Goal: Information Seeking & Learning: Learn about a topic

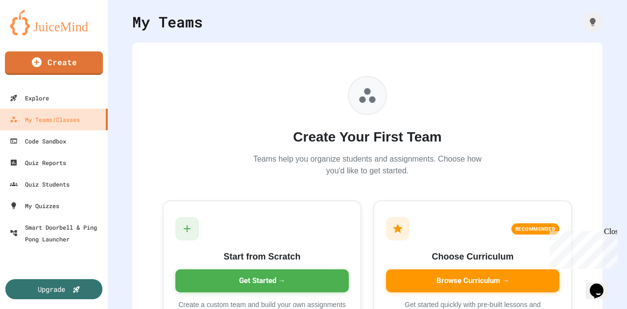
scroll to position [97, 0]
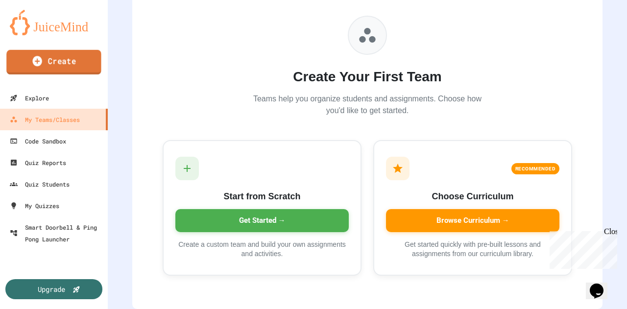
click at [47, 60] on link "Create" at bounding box center [53, 62] width 95 height 24
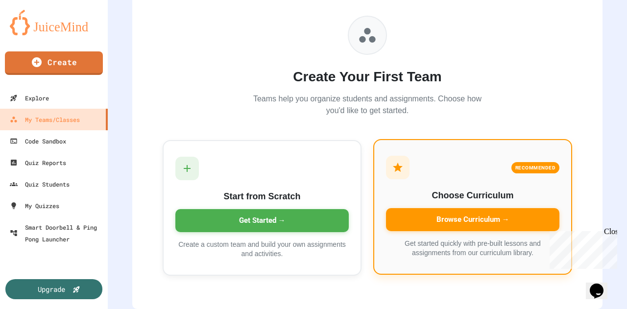
click at [463, 210] on div "Browse Curriculum →" at bounding box center [472, 219] width 173 height 23
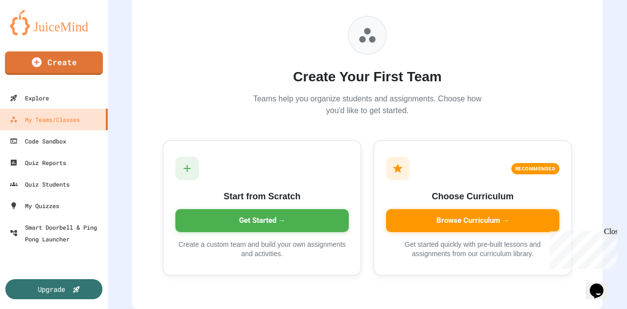
click at [12, 308] on icon "button" at bounding box center [6, 315] width 12 height 12
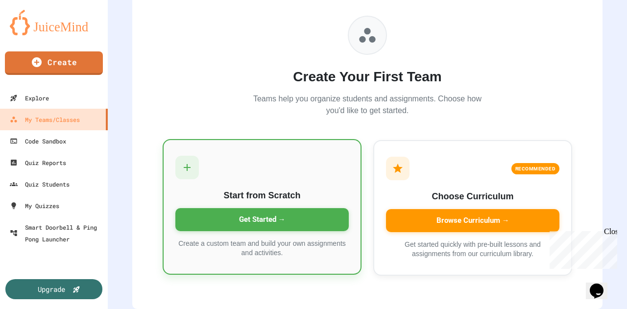
click at [252, 210] on div "Get Started →" at bounding box center [261, 219] width 173 height 23
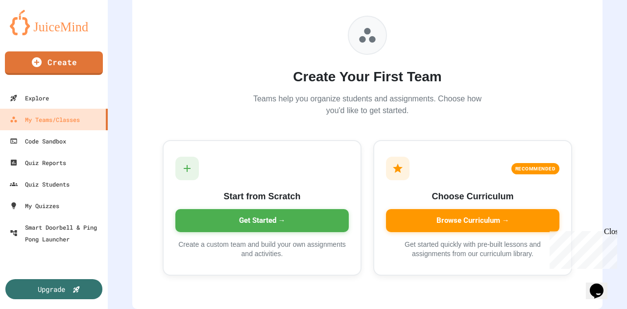
type input "**********"
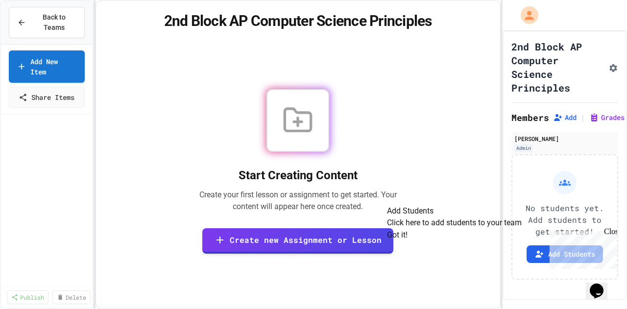
click at [407, 241] on button "Got it!" at bounding box center [397, 235] width 21 height 12
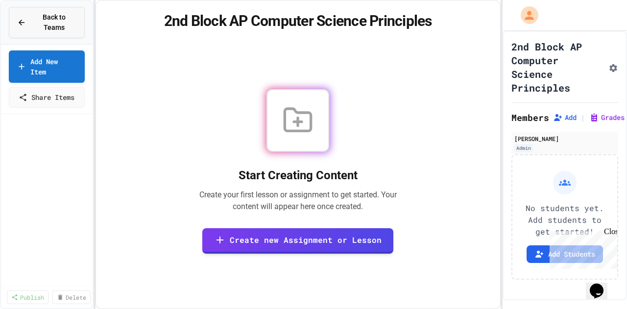
click at [58, 19] on span "Back to Teams" at bounding box center [54, 22] width 45 height 21
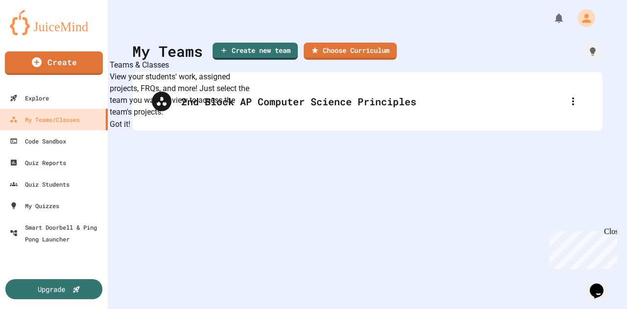
click at [130, 130] on button "Got it!" at bounding box center [120, 124] width 21 height 12
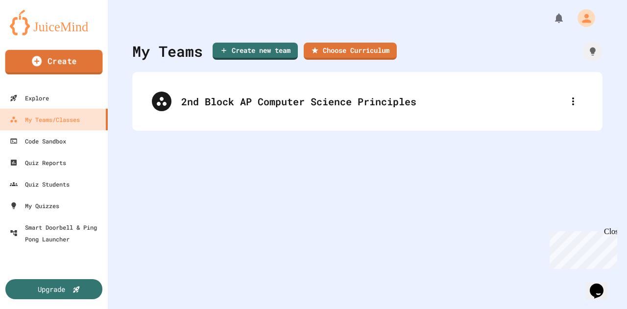
click at [60, 64] on link "Create" at bounding box center [53, 62] width 97 height 24
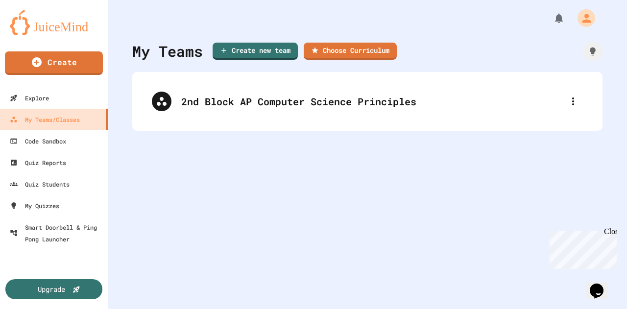
type input "**********"
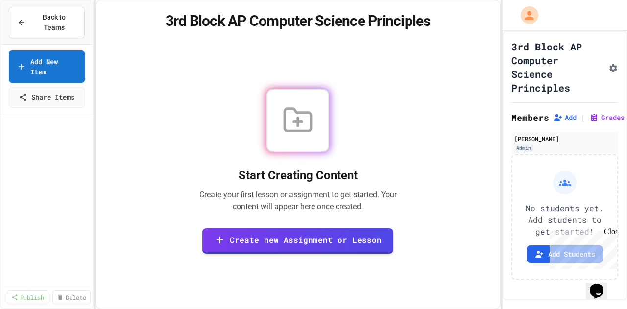
click at [613, 234] on div "Close" at bounding box center [610, 233] width 12 height 12
click at [53, 13] on span "Back to Teams" at bounding box center [54, 22] width 45 height 21
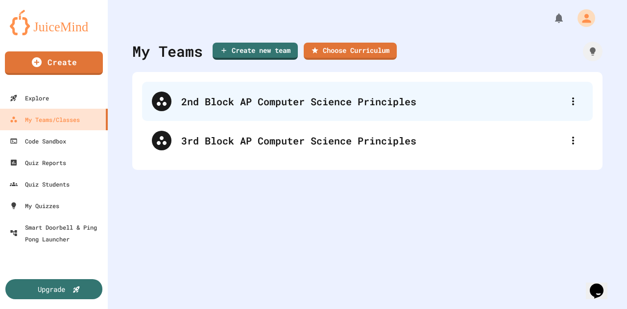
click at [190, 102] on div "2nd Block AP Computer Science Principles" at bounding box center [372, 101] width 382 height 15
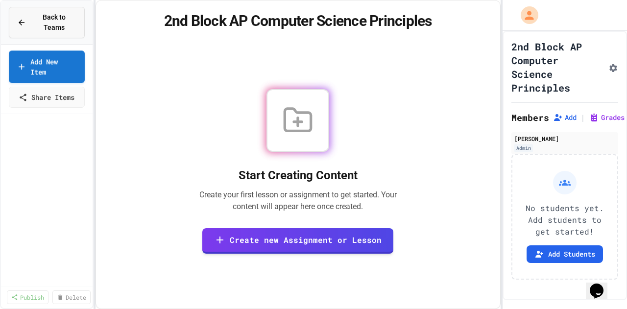
click at [18, 18] on icon at bounding box center [21, 22] width 9 height 9
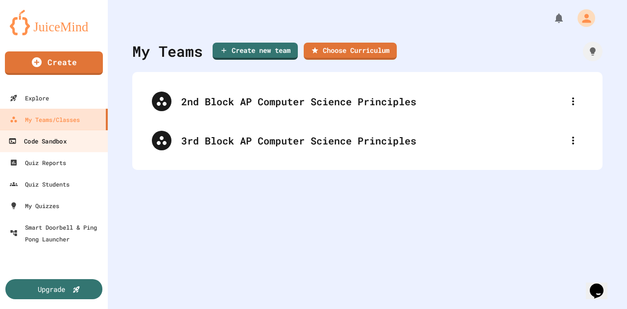
click at [33, 140] on div "Code Sandbox" at bounding box center [37, 141] width 58 height 12
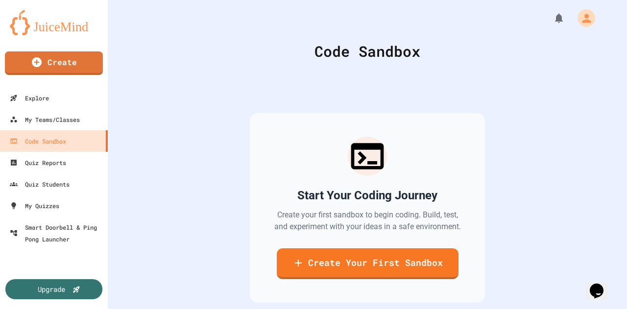
scroll to position [56, 0]
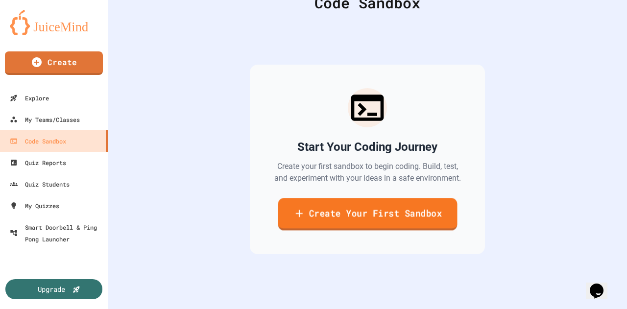
click at [306, 206] on link "Create Your First Sandbox" at bounding box center [367, 214] width 179 height 32
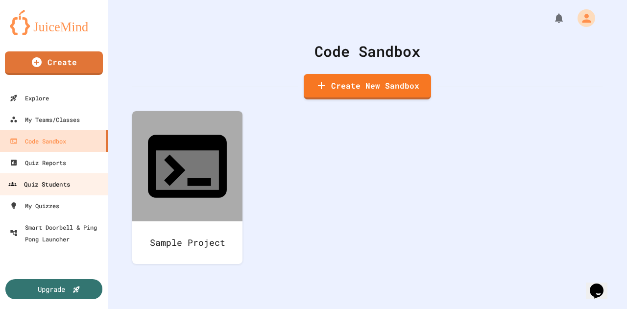
click at [52, 185] on div "Quiz Students" at bounding box center [39, 184] width 62 height 12
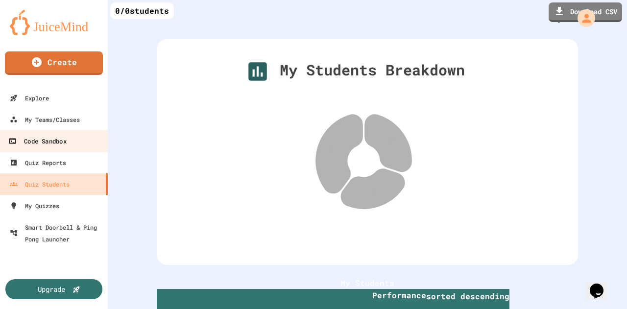
click at [48, 143] on div "Code Sandbox" at bounding box center [37, 141] width 58 height 12
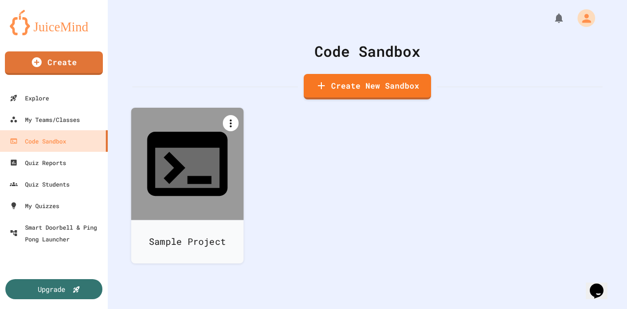
click at [230, 126] on icon at bounding box center [231, 124] width 12 height 12
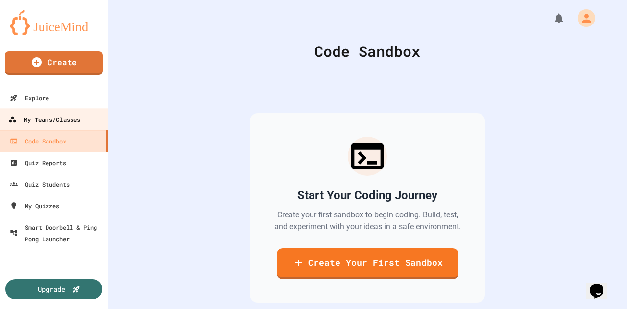
click at [50, 120] on div "My Teams/Classes" at bounding box center [44, 120] width 72 height 12
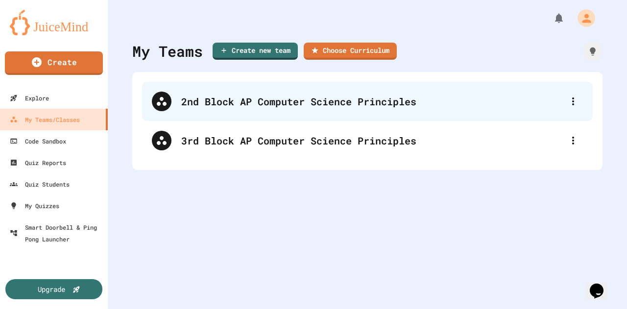
click at [258, 99] on div "2nd Block AP Computer Science Principles" at bounding box center [372, 101] width 382 height 15
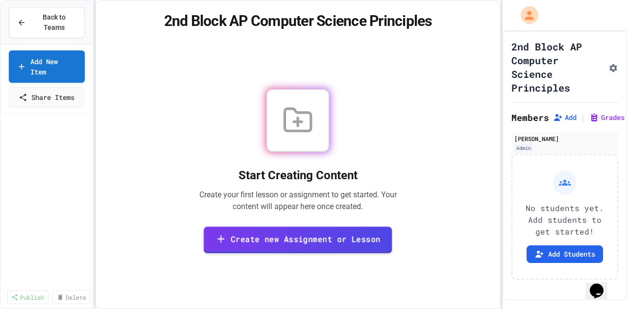
click at [303, 240] on link "Create new Assignment or Lesson" at bounding box center [298, 239] width 189 height 27
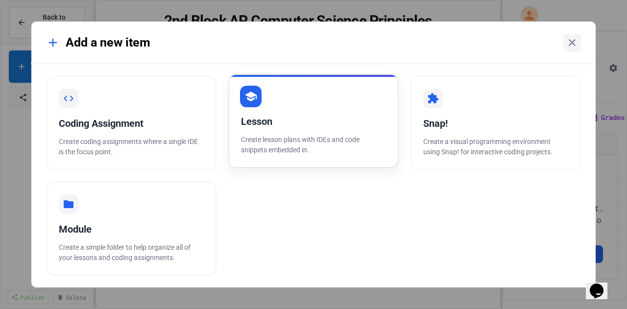
click at [272, 137] on p "Create lesson plans with IDEs and code snippets embedded in." at bounding box center [313, 145] width 145 height 21
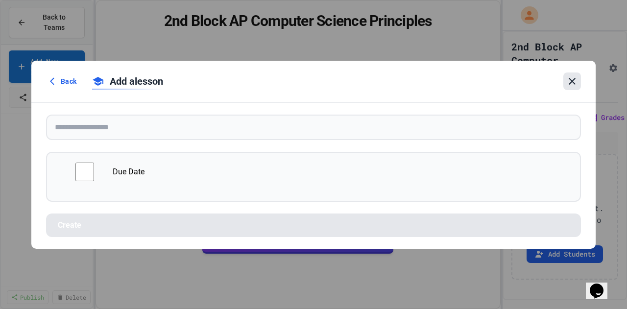
click at [568, 82] on icon at bounding box center [572, 81] width 12 height 12
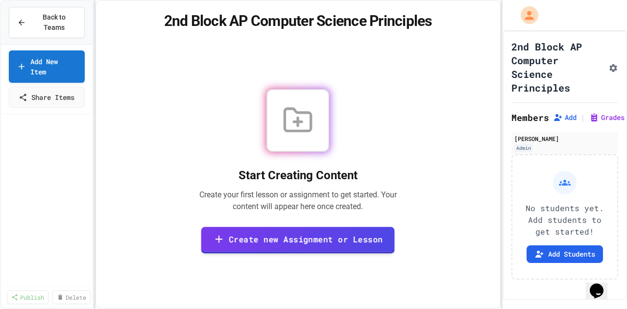
click at [277, 242] on link "Create new Assignment or Lesson" at bounding box center [297, 240] width 193 height 27
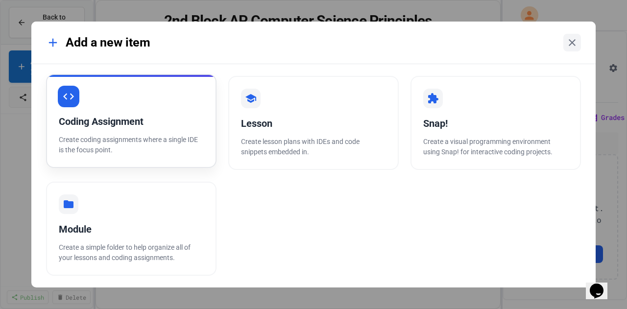
click at [129, 130] on div "Coding Assignment Create coding assignments where a single IDE is the focus poi…" at bounding box center [131, 121] width 170 height 94
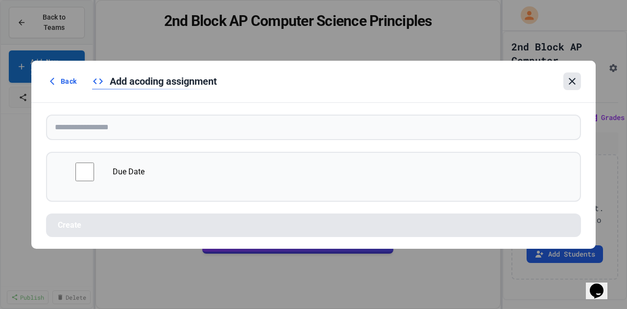
click at [572, 83] on icon at bounding box center [572, 81] width 12 height 12
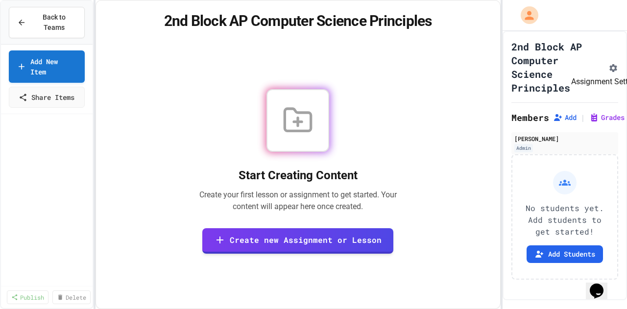
click at [609, 66] on icon "Assignment Settings" at bounding box center [613, 68] width 8 height 8
click at [61, 9] on button "Back to Teams" at bounding box center [47, 22] width 76 height 31
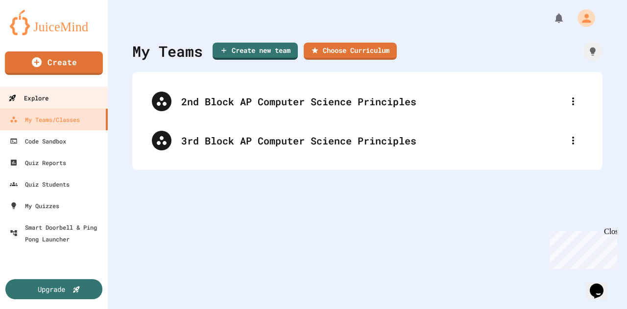
click at [37, 98] on div "Explore" at bounding box center [28, 98] width 40 height 12
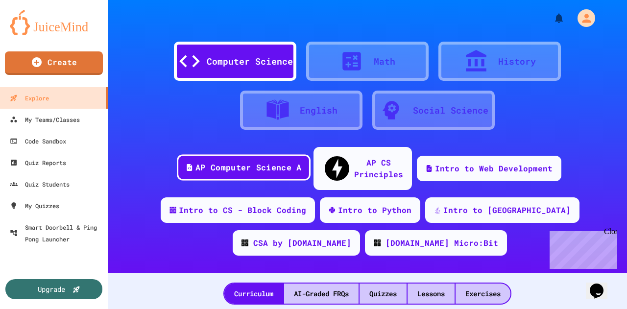
click at [279, 162] on div "AP Computer Science A" at bounding box center [248, 168] width 106 height 12
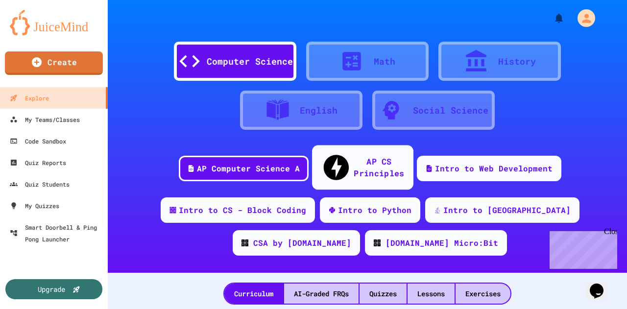
click at [354, 158] on div "AP CS Principles" at bounding box center [379, 167] width 50 height 24
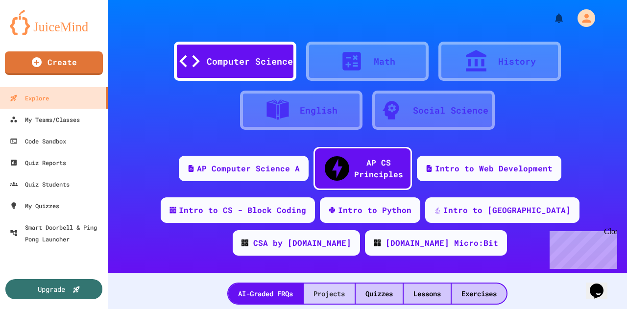
click at [336, 283] on div "Projects" at bounding box center [329, 293] width 51 height 20
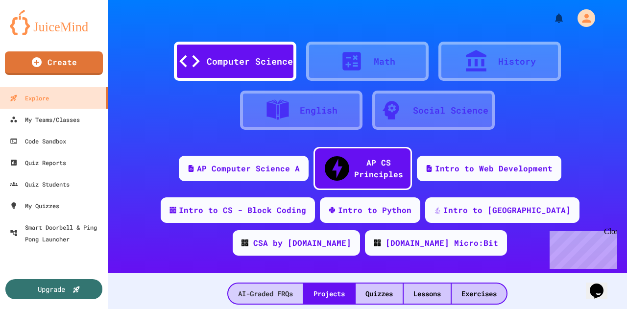
click at [280, 283] on div "AI-Graded FRQs" at bounding box center [265, 293] width 74 height 20
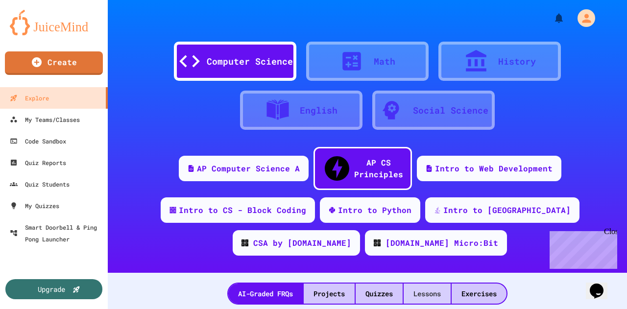
click at [406, 283] on div "Lessons" at bounding box center [426, 293] width 47 height 20
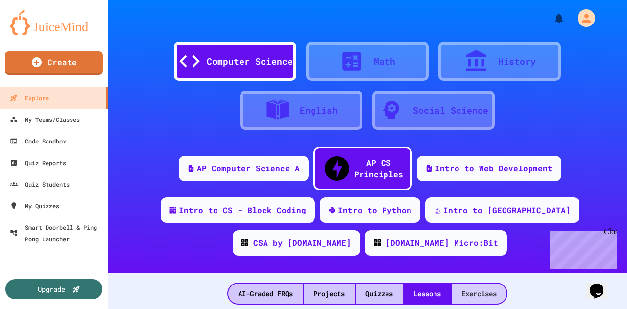
click at [491, 283] on div "Exercises" at bounding box center [478, 293] width 55 height 20
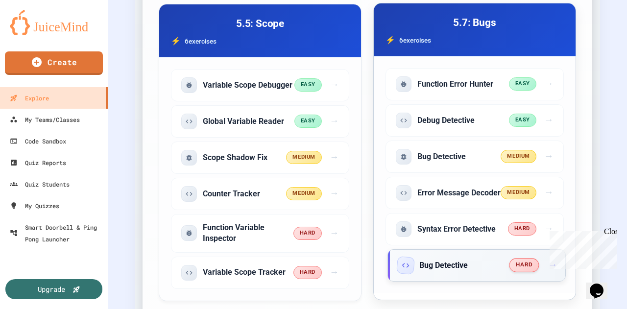
scroll to position [3672, 0]
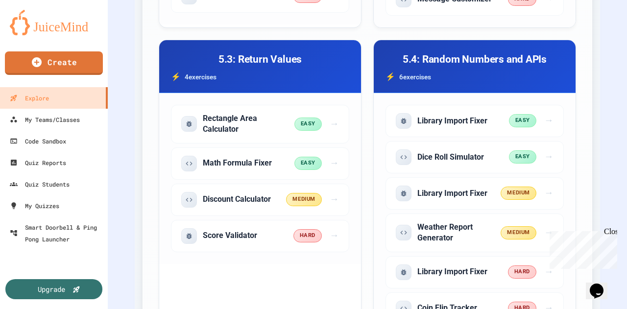
click at [612, 235] on div "Close" at bounding box center [610, 233] width 12 height 12
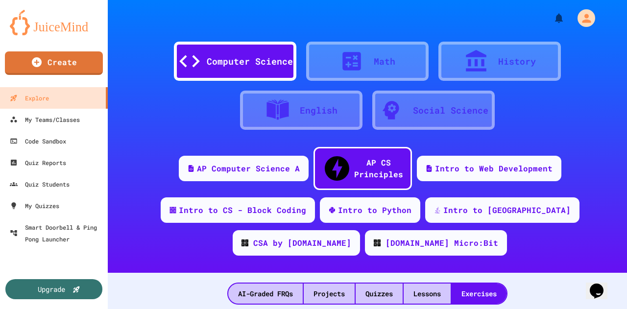
scroll to position [49, 0]
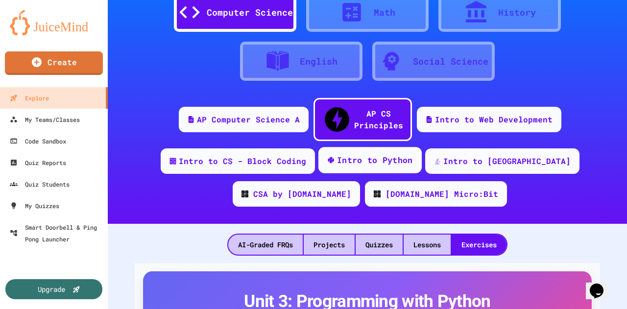
click at [337, 154] on div "Intro to Python" at bounding box center [375, 160] width 76 height 12
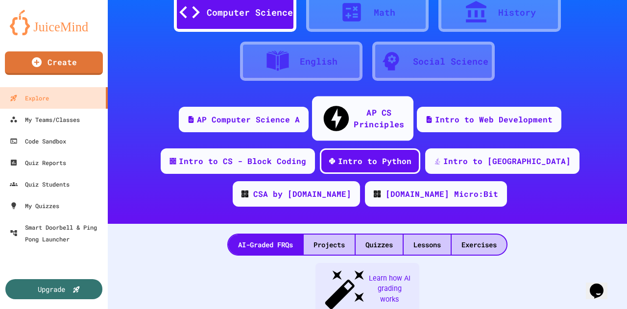
click at [344, 117] on div "AP CS Principles" at bounding box center [361, 118] width 101 height 45
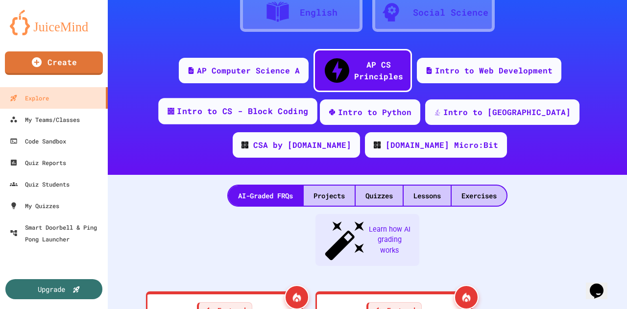
click at [225, 101] on div "Intro to CS - Block Coding" at bounding box center [237, 111] width 159 height 26
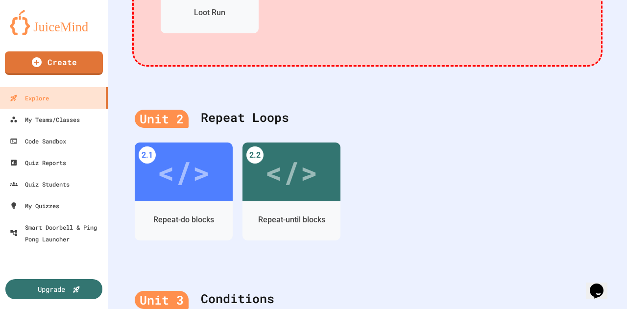
scroll to position [637, 0]
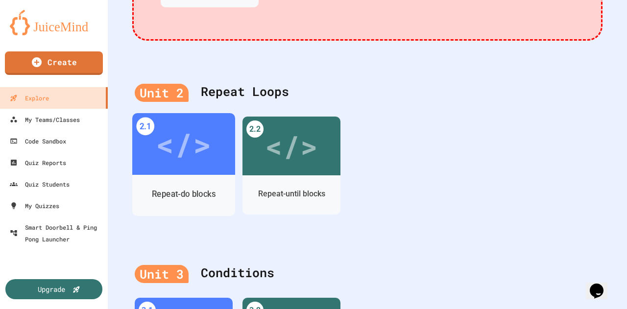
click at [182, 180] on div "Repeat-do blocks" at bounding box center [183, 194] width 103 height 28
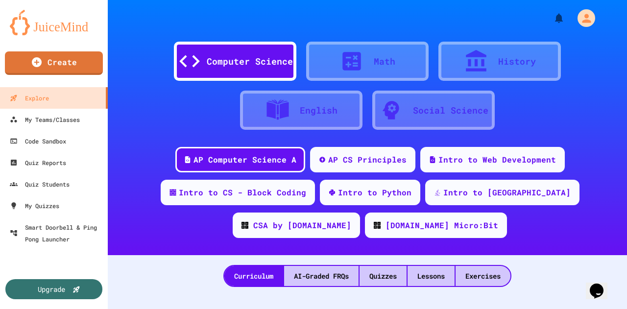
click at [589, 62] on div "Computer Science Math History English Social Science" at bounding box center [367, 80] width 490 height 103
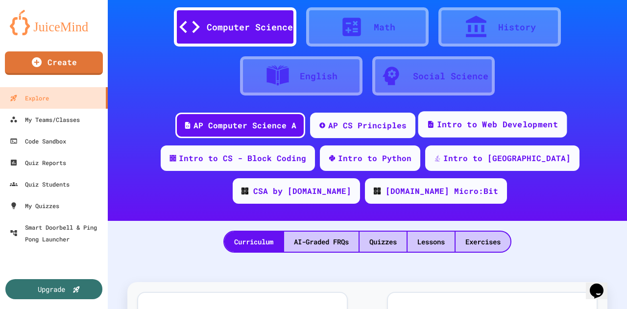
scroll to position [49, 0]
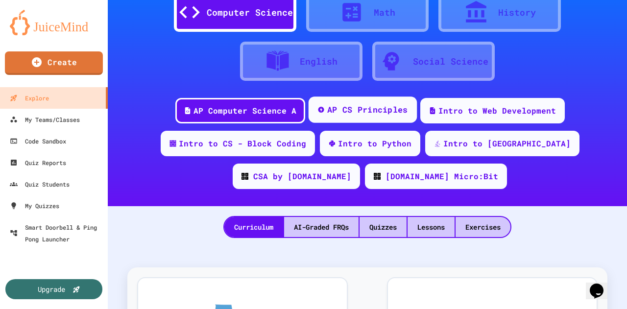
click at [362, 104] on div "AP CS Principles" at bounding box center [367, 110] width 81 height 12
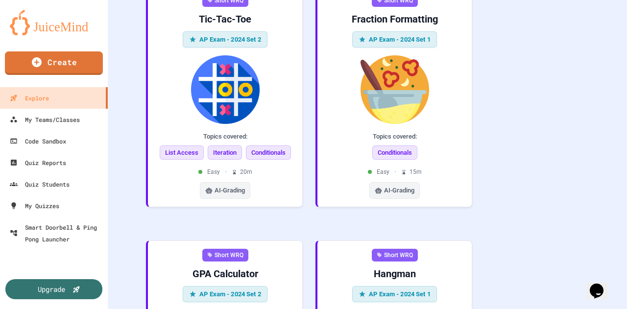
scroll to position [1944, 0]
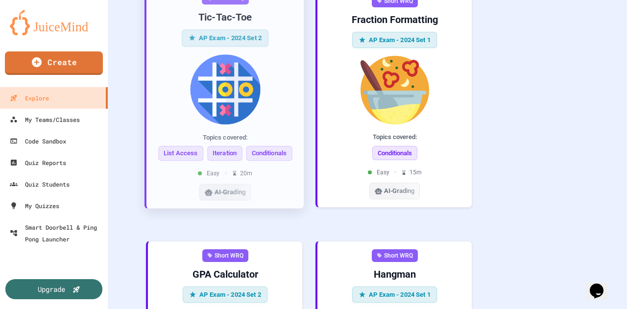
click at [262, 77] on img at bounding box center [225, 89] width 142 height 70
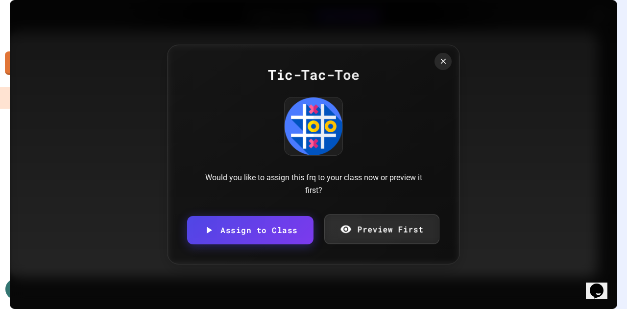
click at [372, 227] on link "Preview First" at bounding box center [381, 229] width 115 height 30
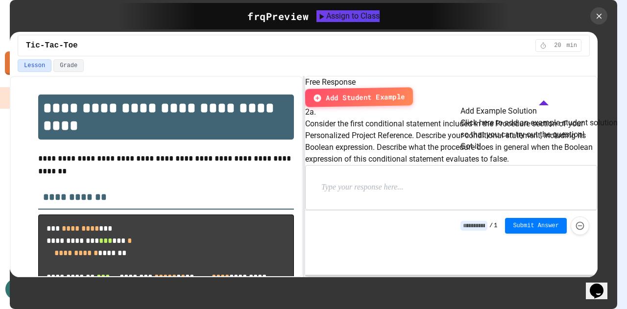
click at [481, 152] on button "Got it!" at bounding box center [470, 147] width 21 height 12
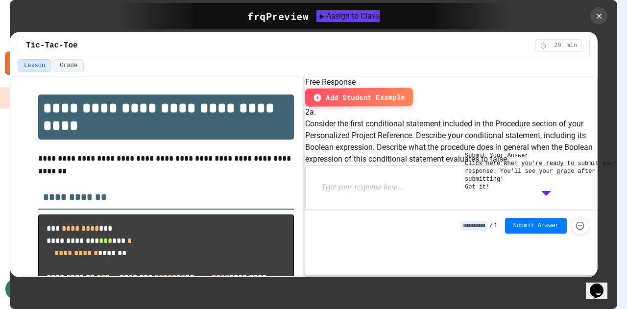
click at [489, 191] on button "Got it!" at bounding box center [477, 187] width 24 height 8
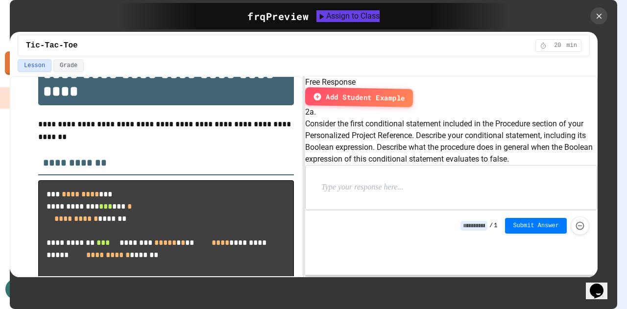
scroll to position [49, 0]
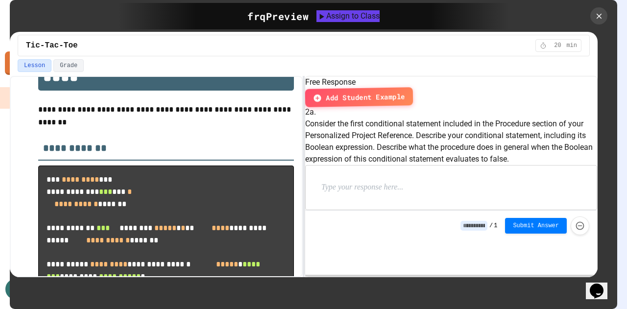
click at [269, 19] on div "frq Preview" at bounding box center [277, 16] width 61 height 15
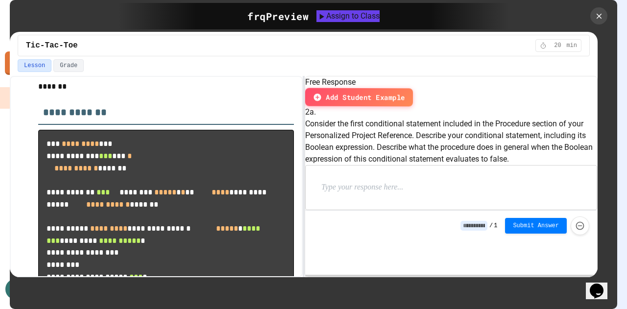
scroll to position [0, 0]
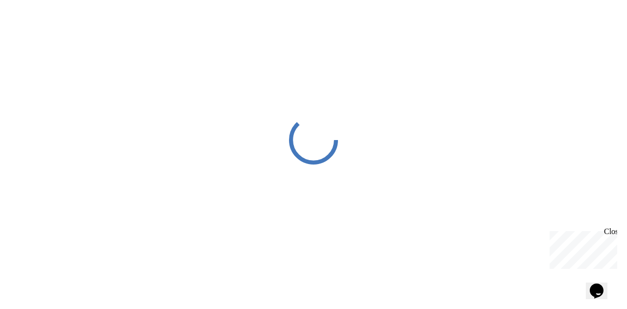
click at [611, 232] on div "Close" at bounding box center [610, 233] width 12 height 12
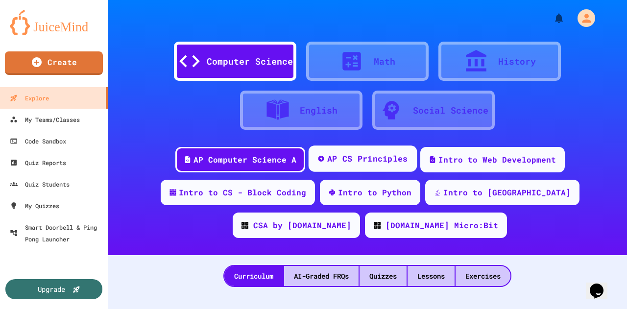
click at [364, 165] on div "AP CS Principles" at bounding box center [362, 158] width 108 height 26
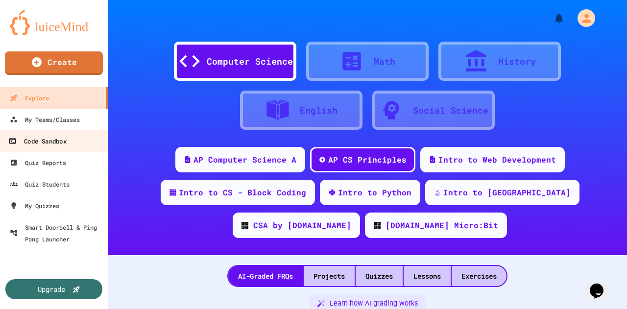
click at [51, 142] on div "Code Sandbox" at bounding box center [37, 141] width 58 height 12
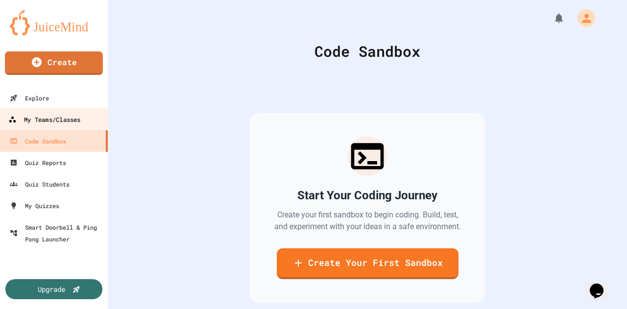
click at [51, 117] on div "My Teams/Classes" at bounding box center [44, 120] width 72 height 12
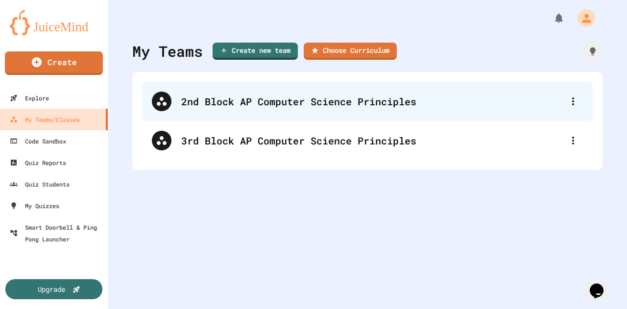
click at [245, 104] on div "2nd Block AP Computer Science Principles" at bounding box center [372, 101] width 382 height 15
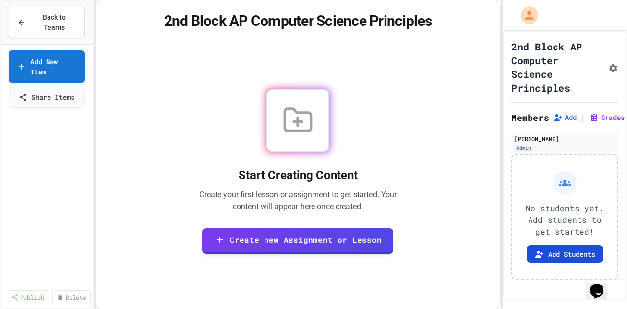
click at [556, 249] on button "Add Students" at bounding box center [564, 254] width 76 height 18
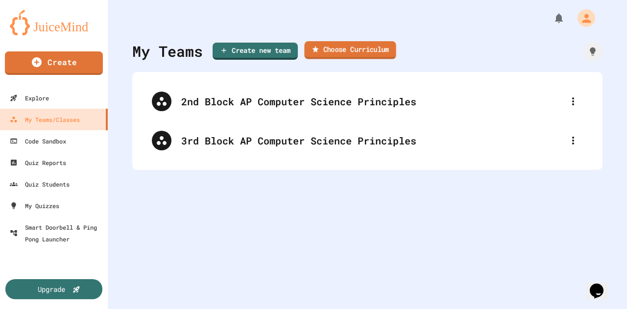
click at [320, 53] on link "Choose Curriculum" at bounding box center [350, 50] width 92 height 18
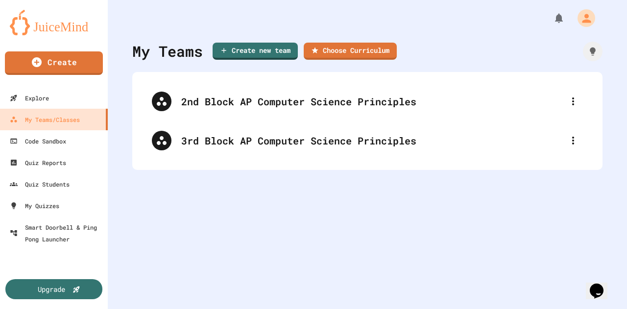
click at [57, 159] on div "Quiz Reports" at bounding box center [37, 163] width 58 height 12
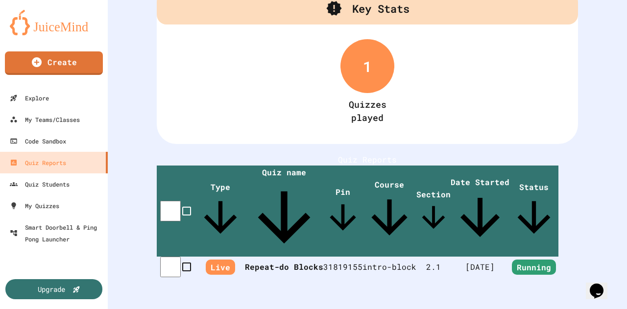
scroll to position [62, 0]
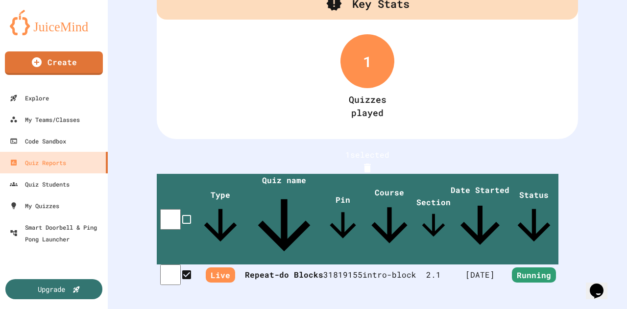
click at [371, 165] on icon "Delete" at bounding box center [367, 168] width 7 height 9
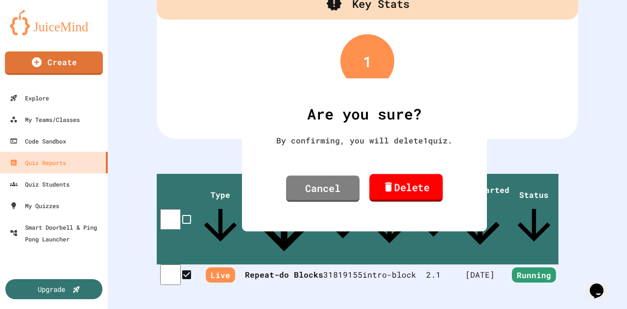
click at [414, 191] on link "Delete" at bounding box center [405, 188] width 73 height 28
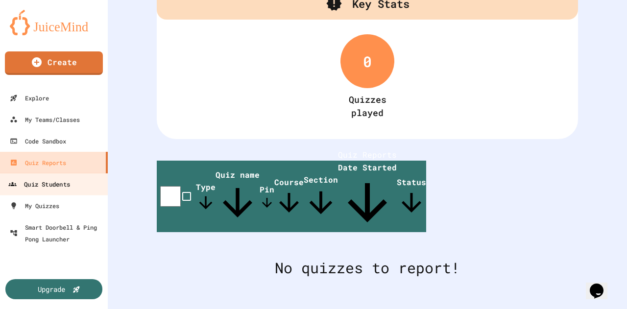
click at [54, 186] on div "Quiz Students" at bounding box center [39, 184] width 62 height 12
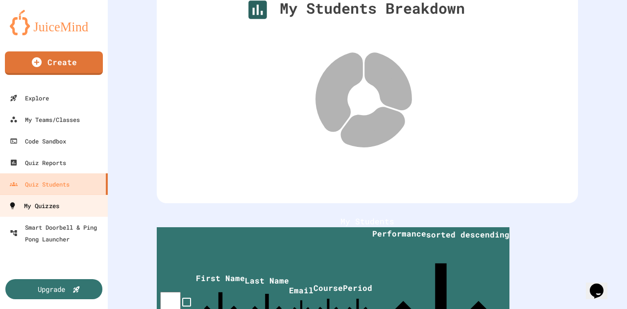
click at [56, 208] on div "My Quizzes" at bounding box center [33, 206] width 51 height 12
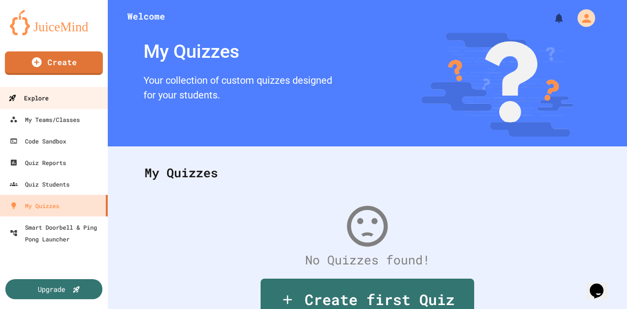
click at [33, 94] on div "Explore" at bounding box center [28, 98] width 40 height 12
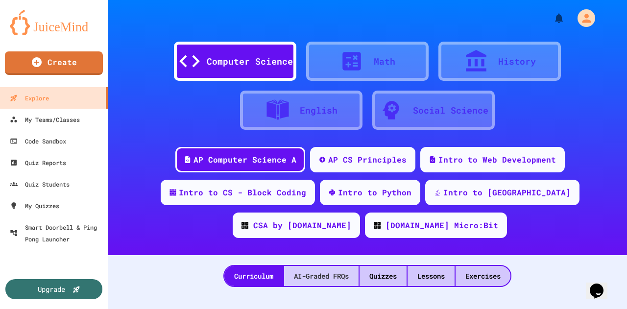
click at [312, 273] on div "AI-Graded FRQs" at bounding box center [321, 276] width 74 height 20
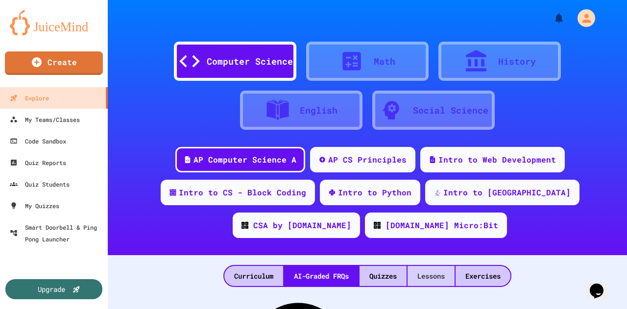
click at [423, 276] on div "Lessons" at bounding box center [430, 276] width 47 height 20
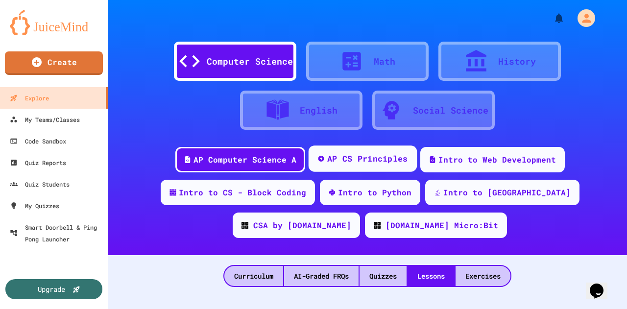
click at [354, 159] on div "AP CS Principles" at bounding box center [367, 159] width 81 height 12
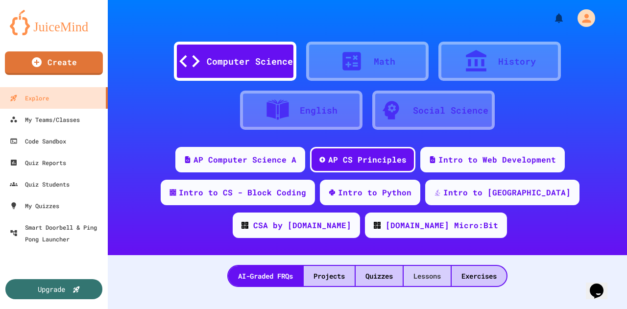
click at [417, 275] on div "Lessons" at bounding box center [426, 276] width 47 height 20
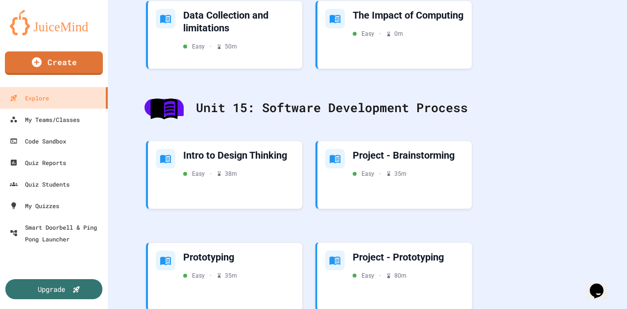
scroll to position [3785, 0]
